Goal: Navigation & Orientation: Understand site structure

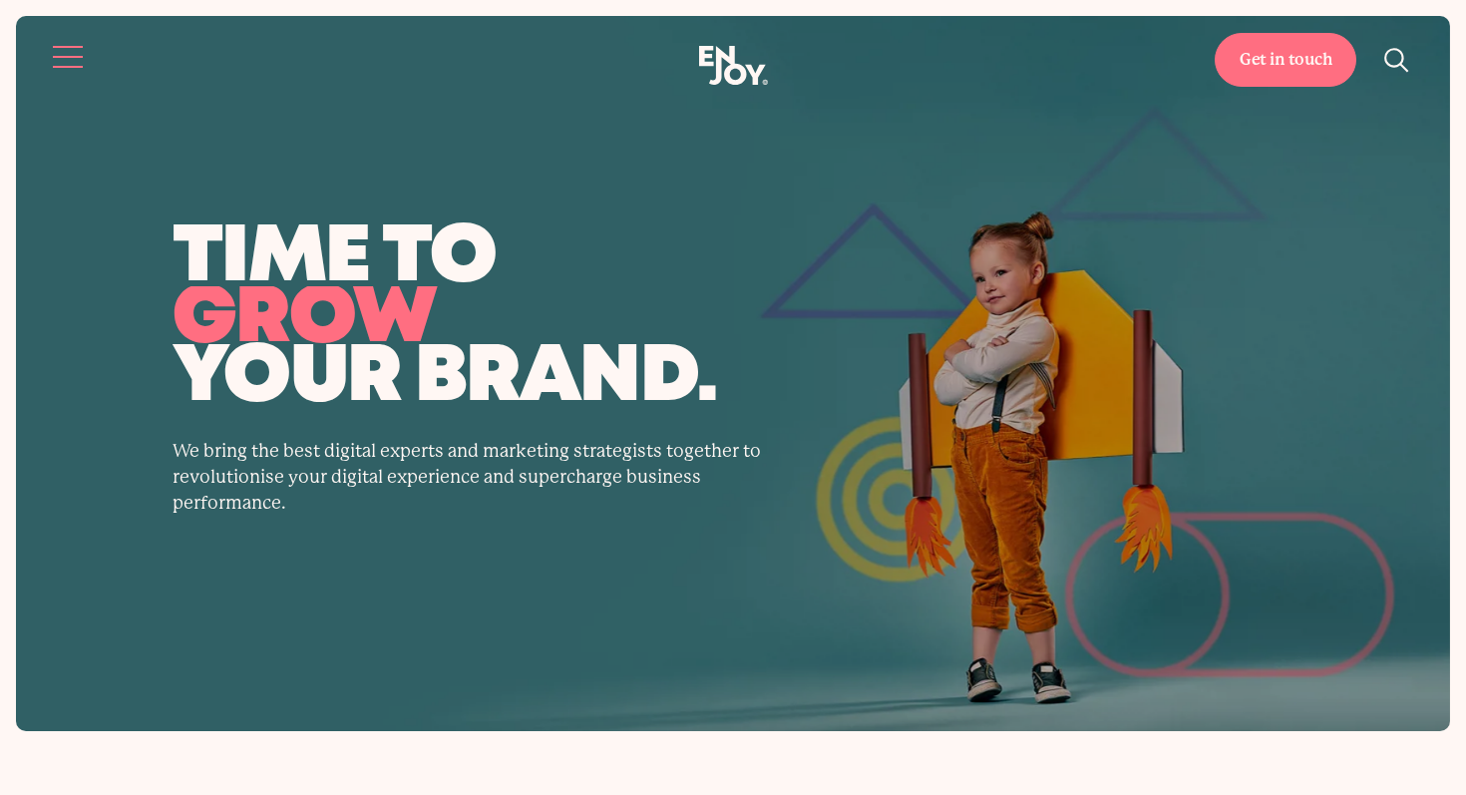
click at [56, 48] on button "Site navigation" at bounding box center [69, 57] width 42 height 42
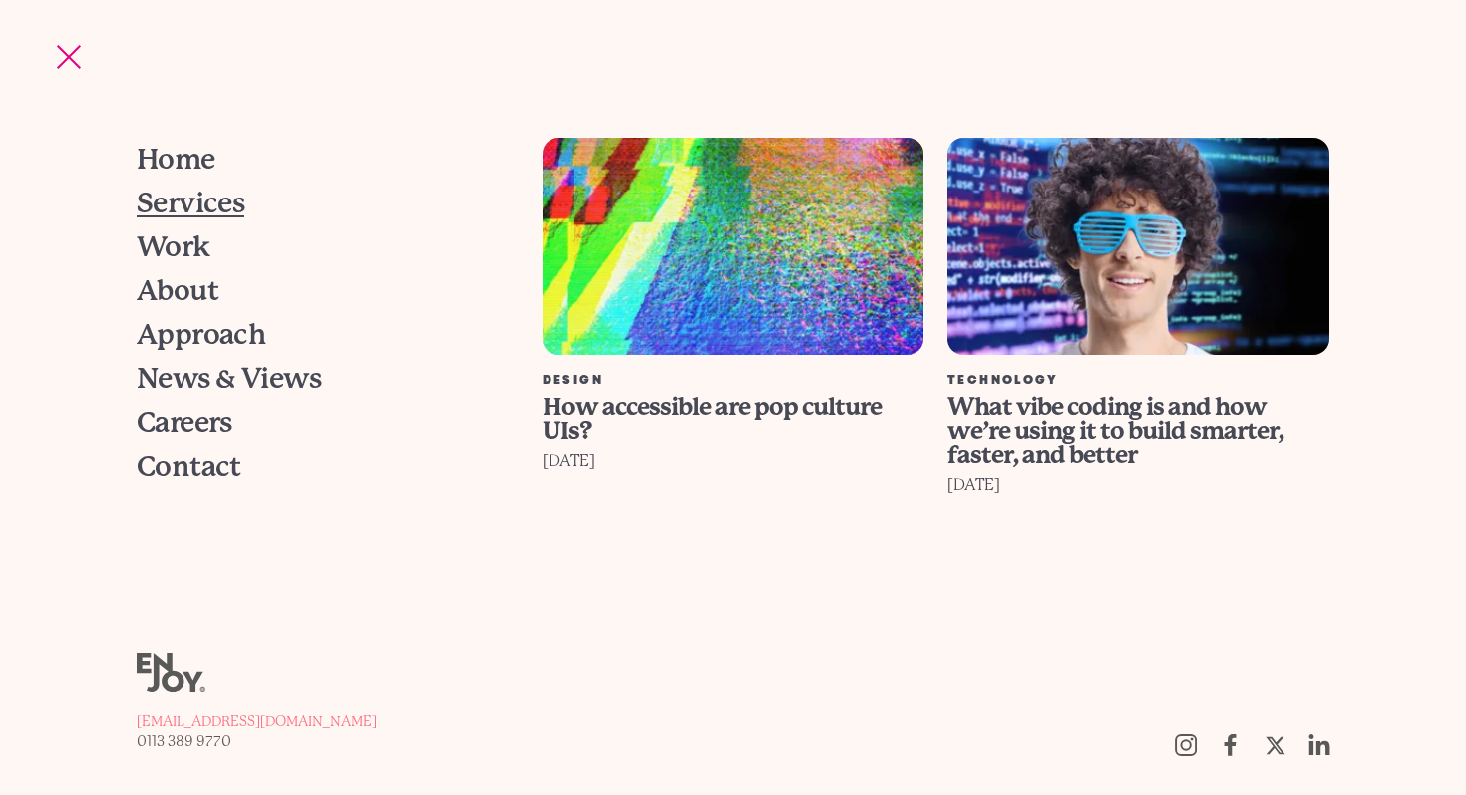
click at [191, 202] on span "Services" at bounding box center [191, 204] width 109 height 28
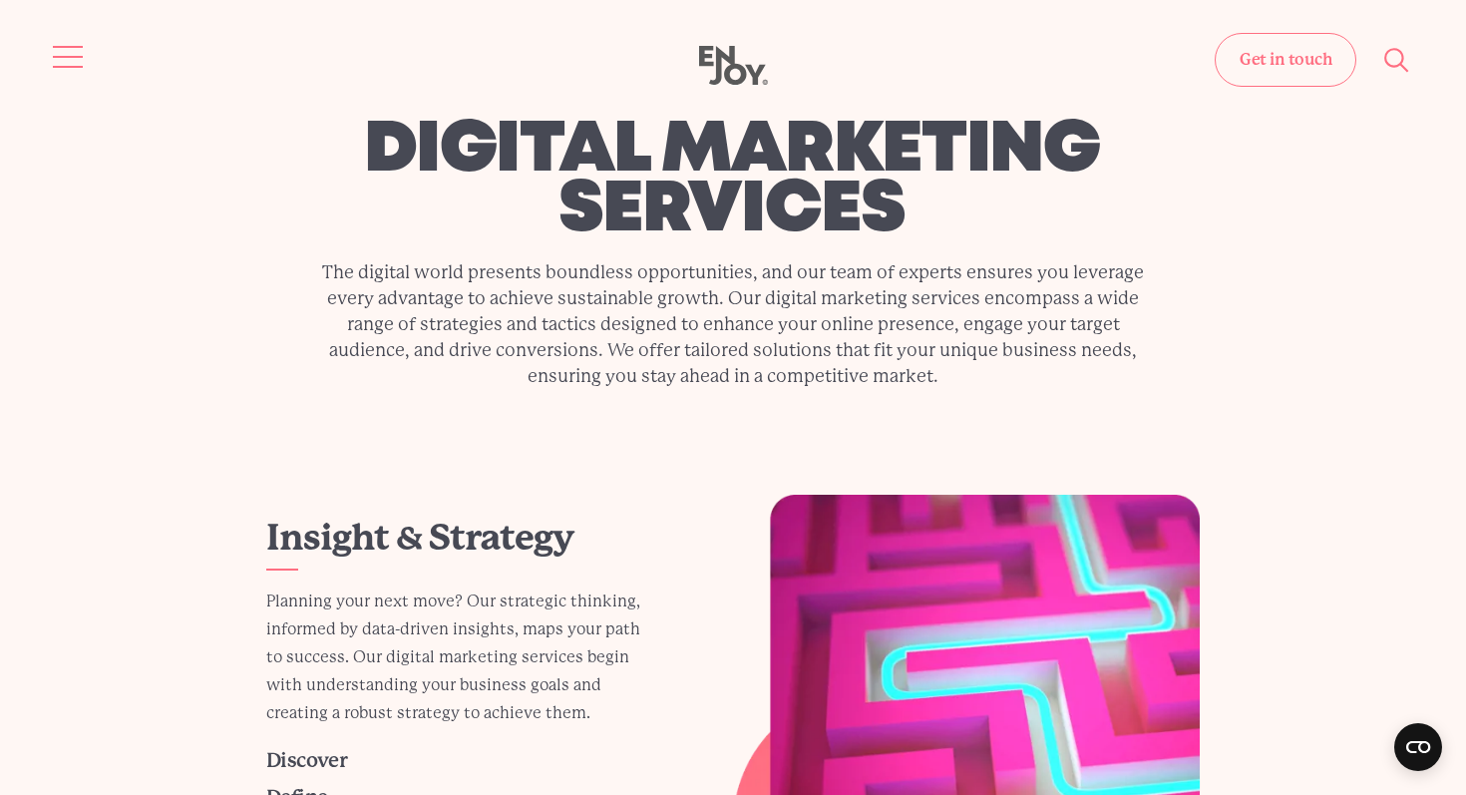
click at [76, 66] on button "Site navigation" at bounding box center [69, 57] width 42 height 42
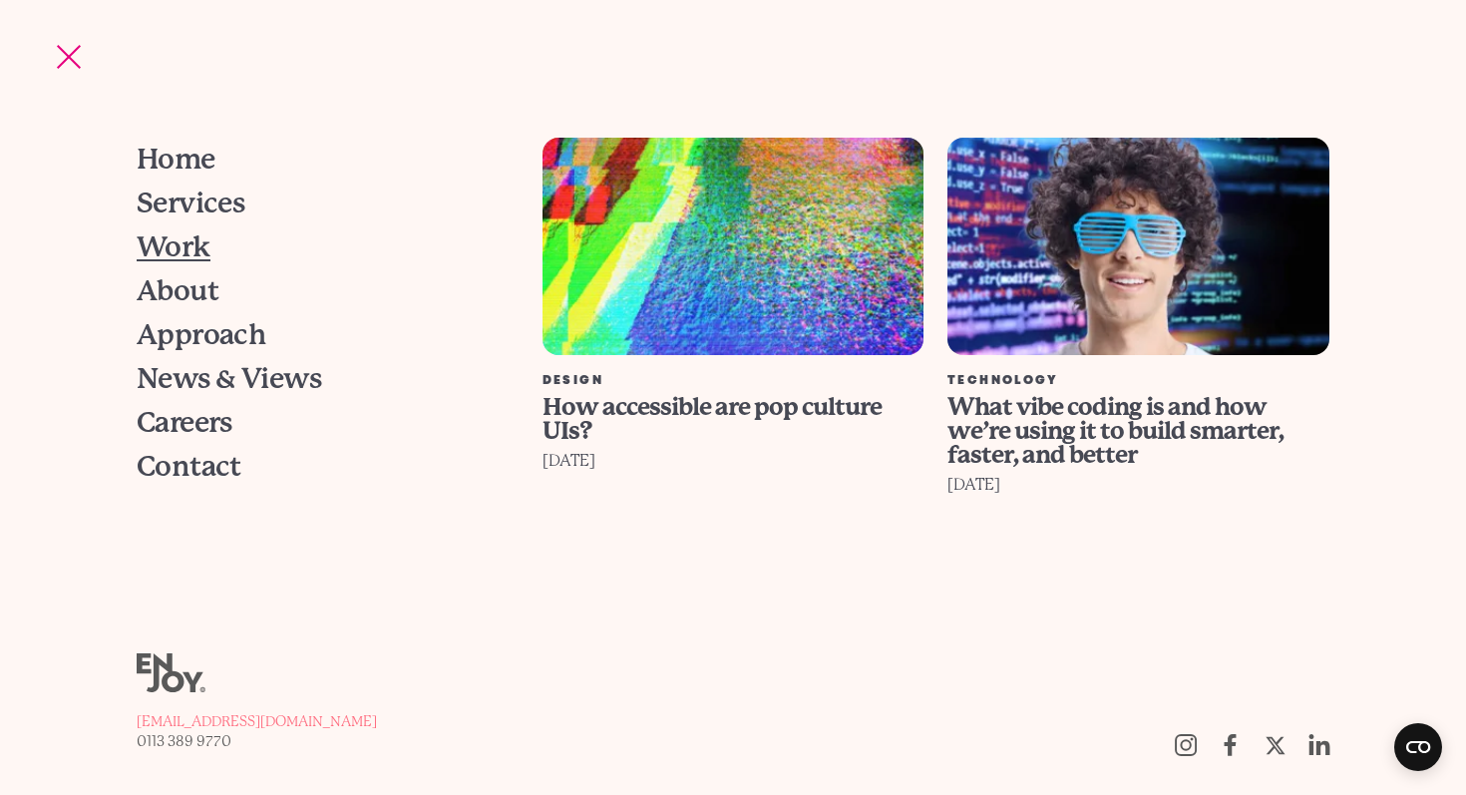
click at [175, 253] on span "Work" at bounding box center [174, 247] width 74 height 28
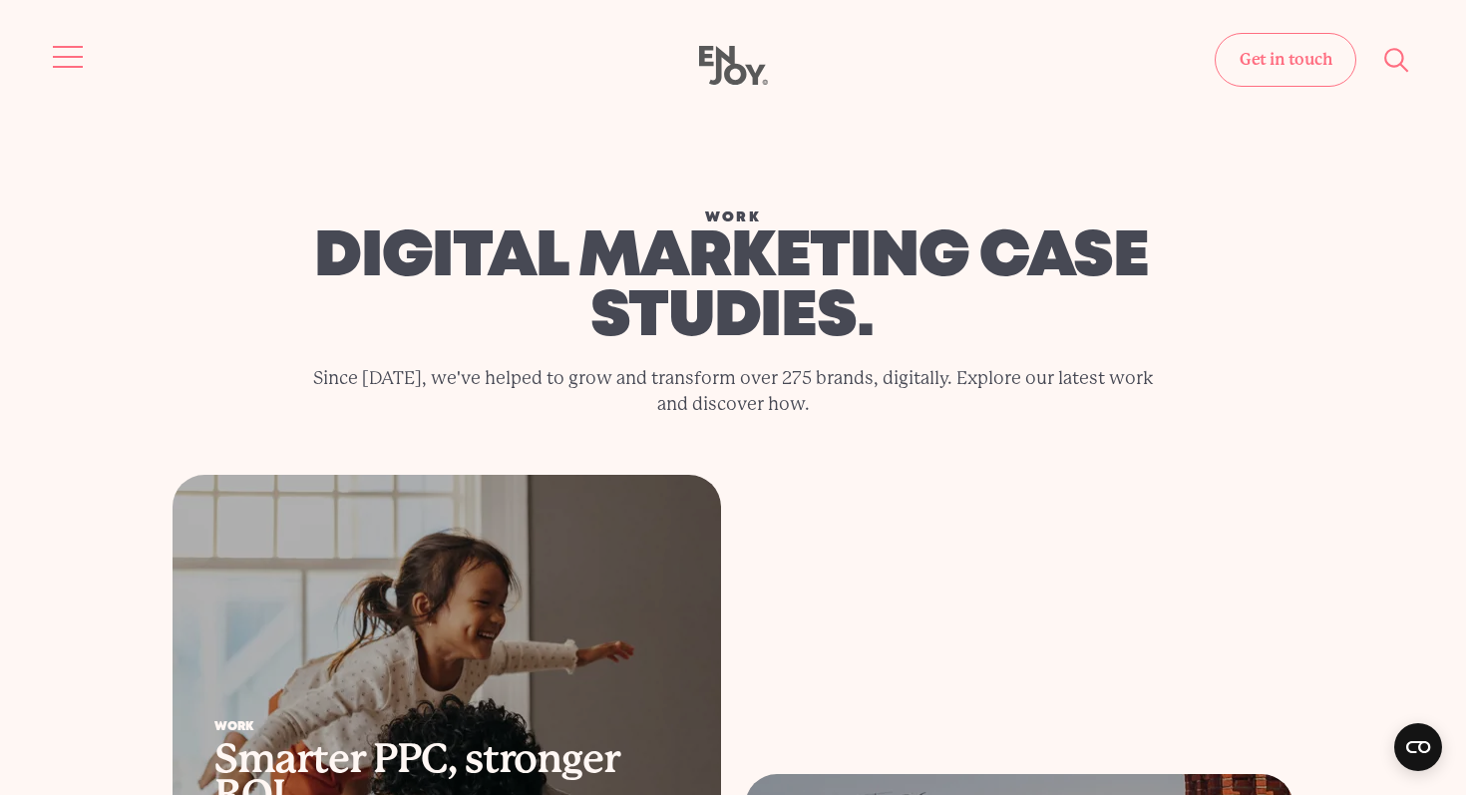
click at [80, 38] on button "Site navigation" at bounding box center [69, 57] width 42 height 42
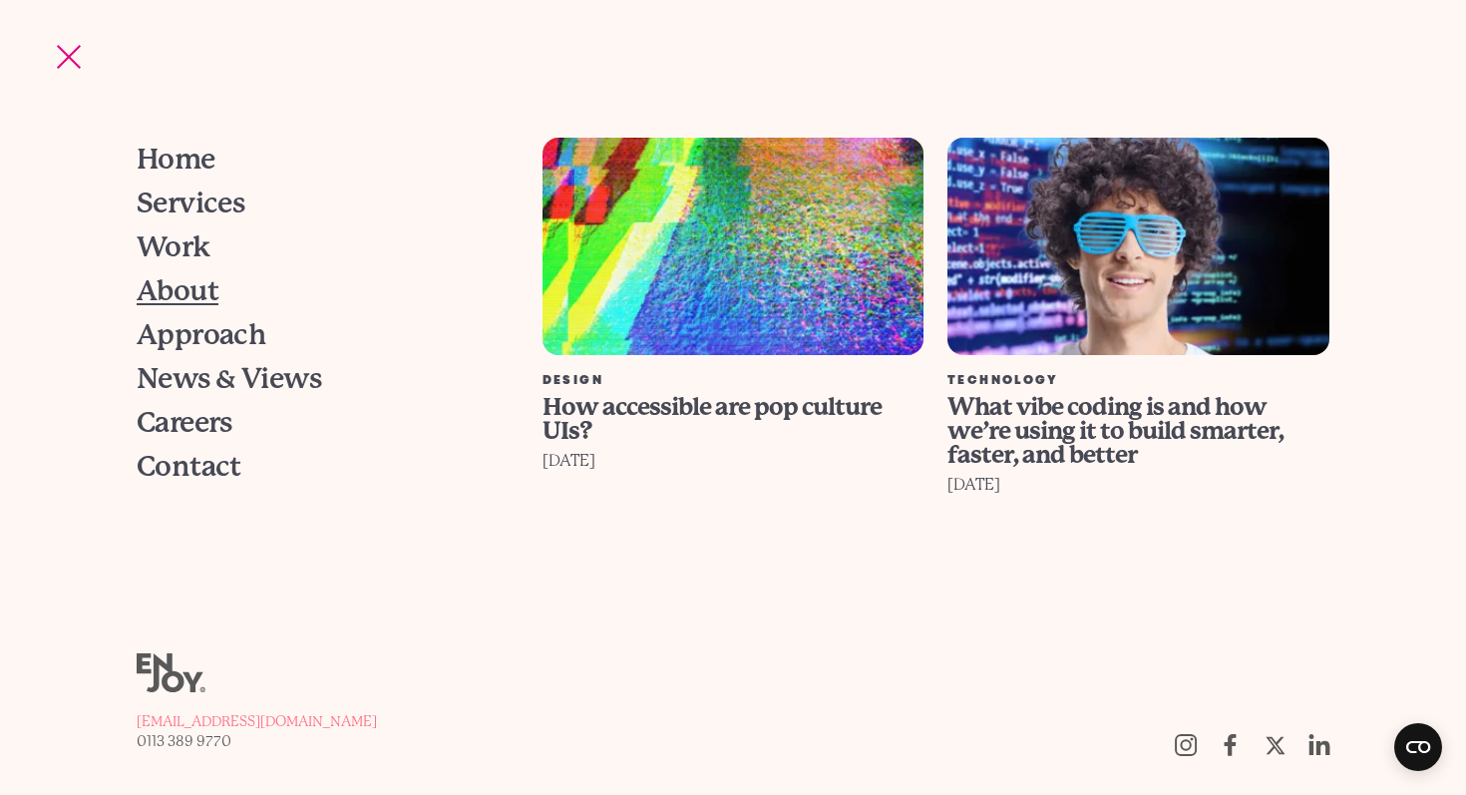
click at [187, 287] on span "About" at bounding box center [178, 291] width 82 height 28
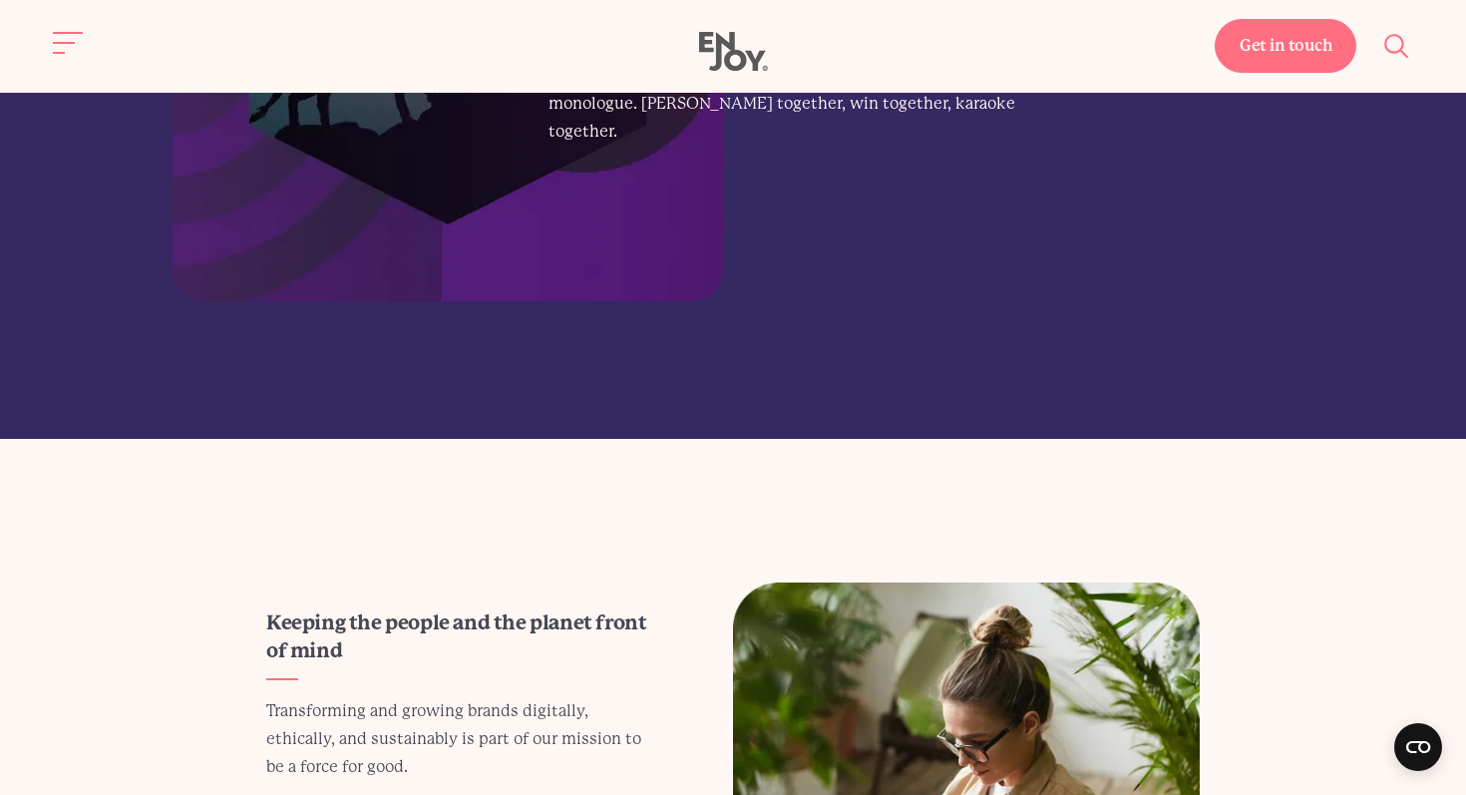
scroll to position [3765, 0]
